Goal: Task Accomplishment & Management: Manage account settings

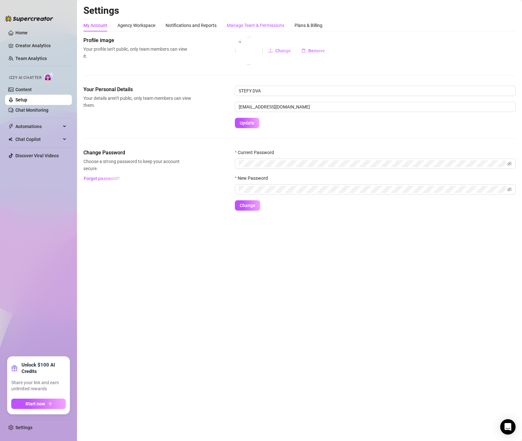
click at [264, 22] on div "Manage Team & Permissions" at bounding box center [255, 25] width 57 height 7
click at [263, 23] on div "Manage Team & Permissions" at bounding box center [255, 25] width 57 height 7
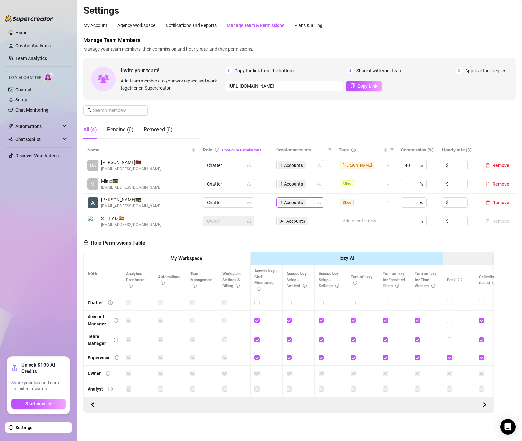
click at [306, 204] on span "1 Accounts" at bounding box center [292, 203] width 28 height 8
click at [310, 214] on span "Select all" at bounding box center [302, 215] width 22 height 7
click at [291, 214] on input "Select all" at bounding box center [288, 215] width 5 height 5
click at [310, 214] on span "Select all" at bounding box center [302, 215] width 22 height 7
click at [291, 214] on input "Select all" at bounding box center [288, 215] width 5 height 5
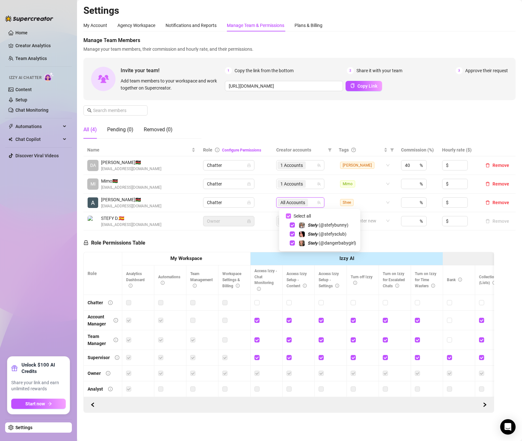
checkbox input "false"
click at [303, 183] on span "1 Accounts" at bounding box center [291, 183] width 22 height 7
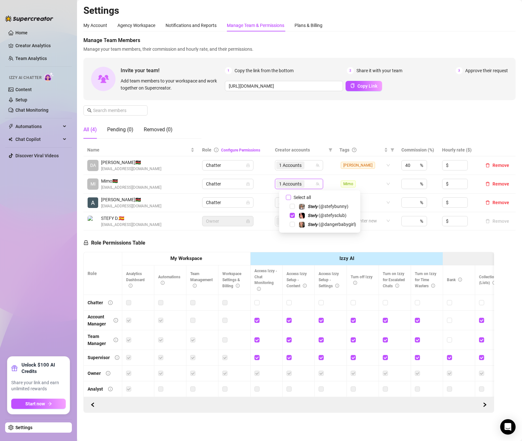
click at [302, 197] on span "Select all" at bounding box center [302, 197] width 22 height 7
click at [291, 197] on input "Select all" at bounding box center [288, 197] width 5 height 5
click at [302, 196] on span "Select all" at bounding box center [302, 197] width 22 height 7
click at [291, 196] on input "Select all" at bounding box center [288, 197] width 5 height 5
checkbox input "false"
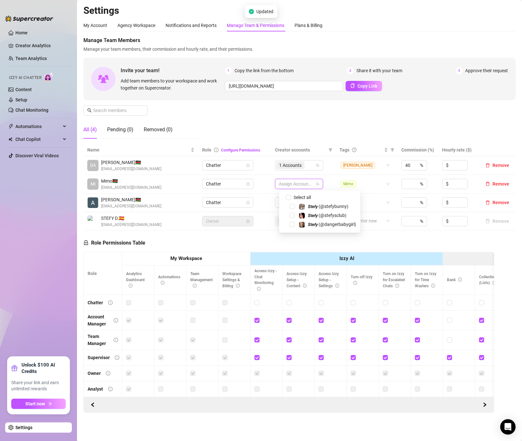
click at [254, 236] on div "Role Permissions Table Role My Workspace Izzy AI OnlyFans Side Menu OnlyFans Ch…" at bounding box center [288, 321] width 411 height 182
click at [279, 122] on div "Manage Team Members Manage your team members, their commission and hourly rate,…" at bounding box center [299, 90] width 432 height 107
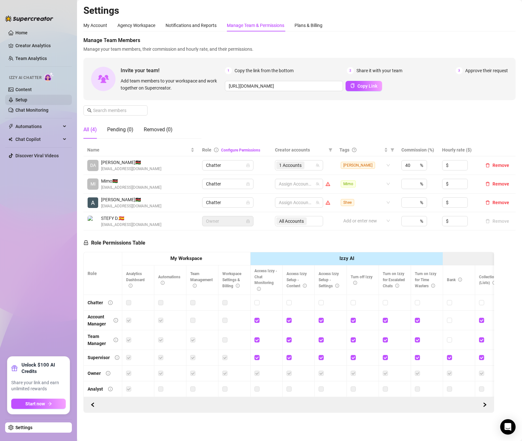
click at [27, 97] on link "Setup" at bounding box center [21, 99] width 12 height 5
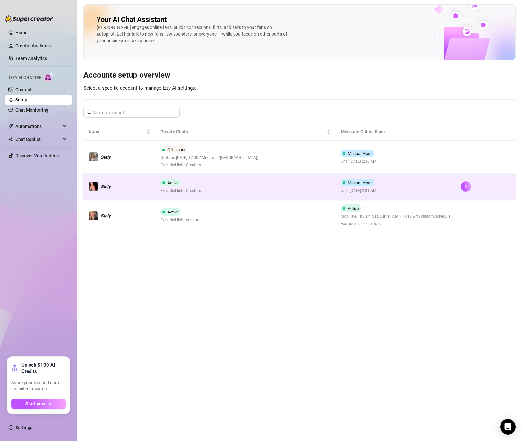
click at [471, 184] on div at bounding box center [486, 186] width 50 height 10
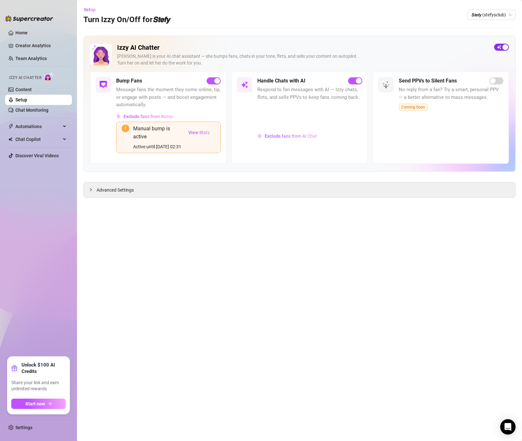
click at [504, 48] on div "button" at bounding box center [506, 47] width 6 height 6
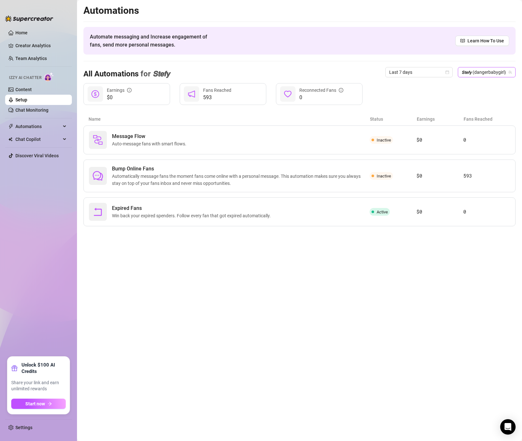
click at [485, 73] on span "𝙎𝙩𝙚𝙛𝙮 (dangerbabygirl)" at bounding box center [487, 72] width 50 height 10
click at [422, 56] on div "Automations Automate messaging and Increase engagement of fans, send more perso…" at bounding box center [299, 115] width 432 height 222
click at [27, 98] on link "Setup" at bounding box center [21, 99] width 12 height 5
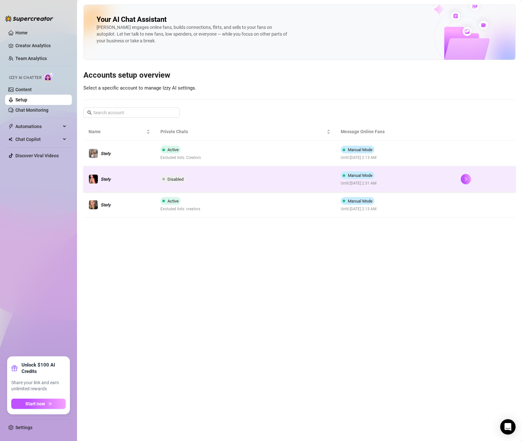
click at [460, 178] on td at bounding box center [486, 179] width 60 height 26
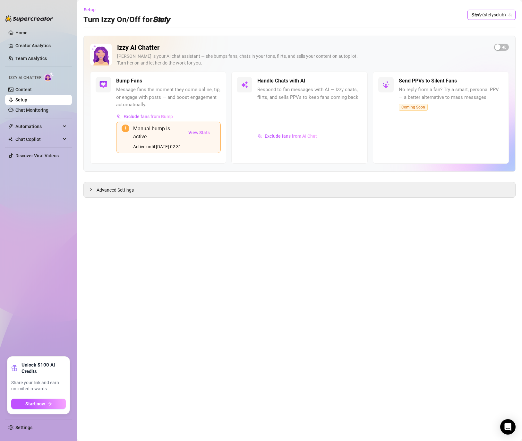
click at [480, 13] on span "𝙎𝙩𝙚𝙛𝙮 (stefysclub)" at bounding box center [491, 15] width 40 height 10
click at [489, 45] on div "𝙎𝙩𝙚𝙛𝙮 ( dangerbabygirl )" at bounding box center [483, 50] width 64 height 11
click at [503, 48] on div "button" at bounding box center [506, 47] width 6 height 6
click at [485, 17] on span "𝙎𝙩𝙚𝙛𝙮 (dangerbabygirl)" at bounding box center [487, 15] width 50 height 10
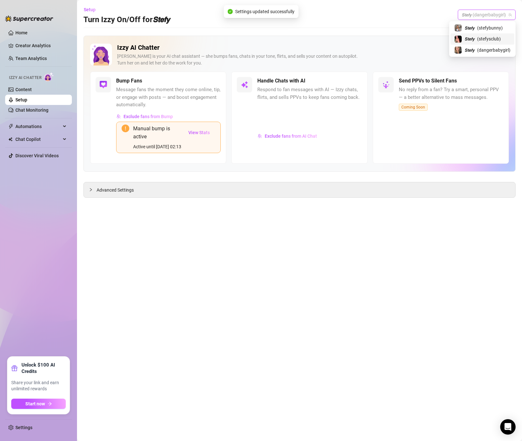
click at [484, 39] on span "( stefysclub )" at bounding box center [489, 38] width 24 height 7
click at [491, 16] on span "𝙎𝙩𝙚𝙛𝙮 (stefysclub)" at bounding box center [491, 15] width 40 height 10
click at [479, 47] on span "( dangerbabygirl )" at bounding box center [493, 50] width 33 height 7
